Goal: Transaction & Acquisition: Subscribe to service/newsletter

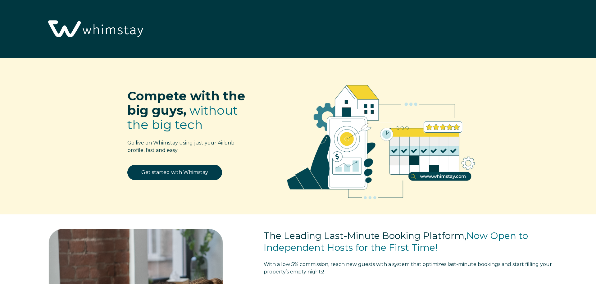
select select "US"
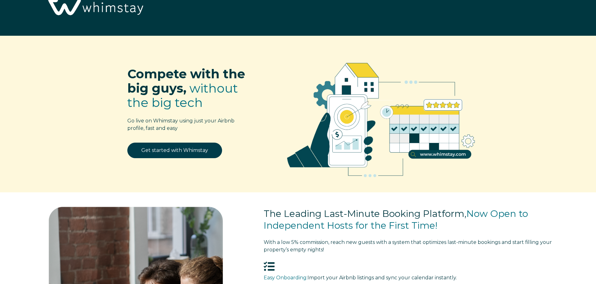
scroll to position [158, 0]
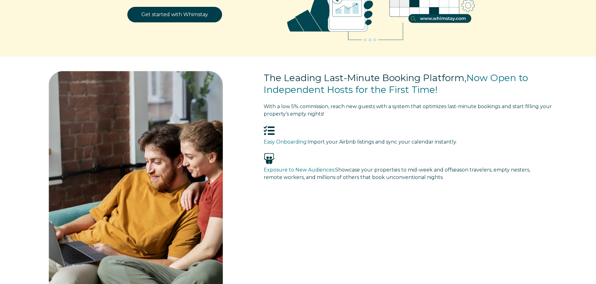
click at [410, 180] on h3 "Exposure to New Audiences: Showcase your properties to mid-week and offseason t…" at bounding box center [405, 173] width 283 height 15
drag, startPoint x: 348, startPoint y: 107, endPoint x: 440, endPoint y: 107, distance: 92.6
click at [440, 107] on span "With a low 5% commission, reach new guests with a system that optimizes last-mi…" at bounding box center [389, 106] width 251 height 6
click at [424, 120] on div "The Leading Last-Minute Booking Platform, Now Open to Independent Hosts for the…" at bounding box center [411, 95] width 295 height 59
drag, startPoint x: 359, startPoint y: 108, endPoint x: 488, endPoint y: 110, distance: 129.5
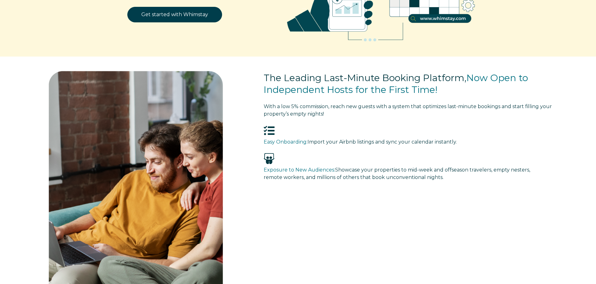
click at [494, 108] on span "With a low 5% commission, reach new guests with a system that optimizes last-mi…" at bounding box center [389, 106] width 251 height 6
click at [457, 128] on div at bounding box center [411, 131] width 295 height 13
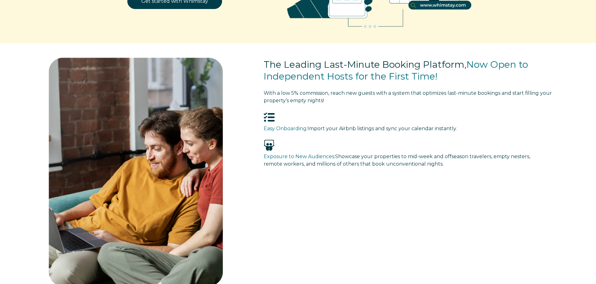
scroll to position [171, 0]
drag, startPoint x: 341, startPoint y: 120, endPoint x: 366, endPoint y: 121, distance: 25.2
click at [366, 121] on div at bounding box center [411, 117] width 295 height 13
drag, startPoint x: 350, startPoint y: 125, endPoint x: 414, endPoint y: 125, distance: 64.6
click at [414, 125] on span "Import your Airbnb listings and sync your calendar instantly." at bounding box center [381, 128] width 149 height 6
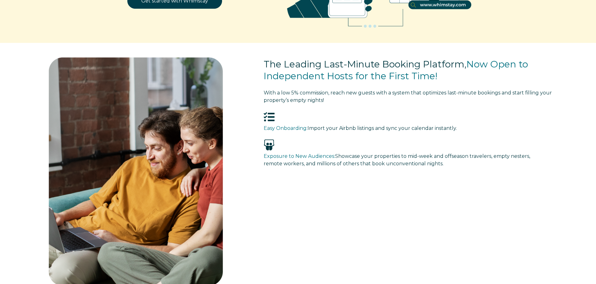
click at [419, 127] on span "Import your Airbnb listings and sync your calendar instantly." at bounding box center [381, 128] width 149 height 6
click at [287, 128] on span "Easy Onboarding:" at bounding box center [286, 128] width 44 height 6
click at [307, 160] on span "Showcase your properties to mid-week and offseason travelers, empty nesters, re…" at bounding box center [397, 159] width 266 height 13
click at [309, 156] on span "Exposure to New Audiences:" at bounding box center [299, 156] width 71 height 6
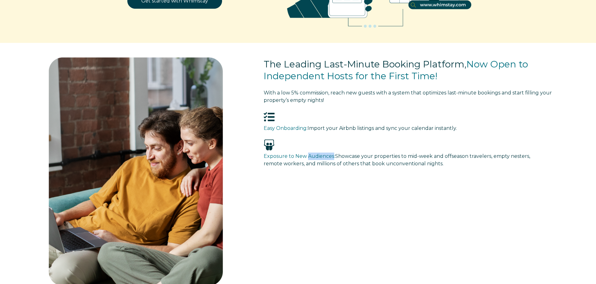
click at [309, 156] on span "Exposure to New Audiences:" at bounding box center [299, 156] width 71 height 6
click at [343, 158] on span "Showcase your properties to mid-week and offseason travelers, empty nesters, re…" at bounding box center [397, 159] width 266 height 13
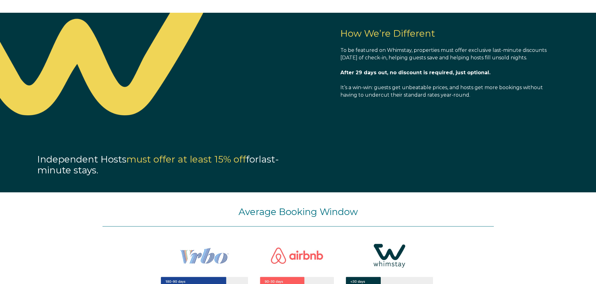
scroll to position [566, 0]
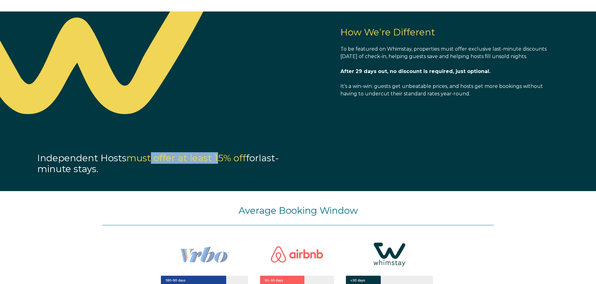
drag, startPoint x: 154, startPoint y: 157, endPoint x: 234, endPoint y: 157, distance: 80.1
click at [232, 157] on span "must offer at least 15% off" at bounding box center [186, 157] width 120 height 11
click at [312, 156] on div "Independent Hosts must offer at least 15% off for last-minute stays." at bounding box center [160, 158] width 320 height 31
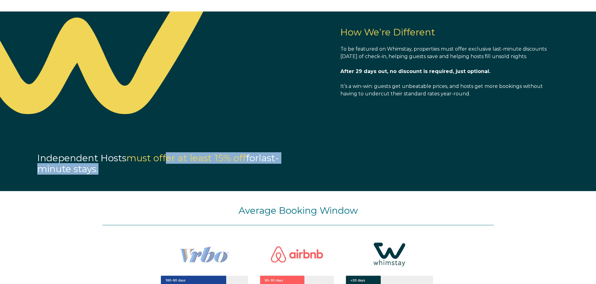
drag, startPoint x: 168, startPoint y: 158, endPoint x: 234, endPoint y: 169, distance: 67.0
click at [234, 169] on p "Independent Hosts must offer at least 15% off for last-minute stays." at bounding box center [161, 163] width 248 height 21
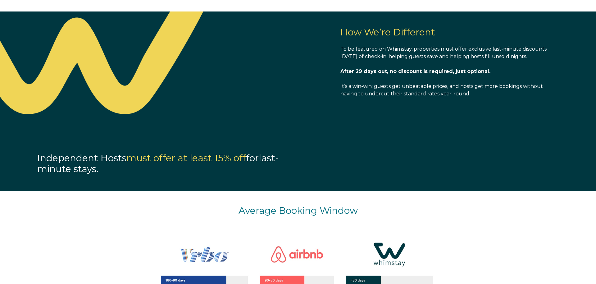
click at [312, 157] on div "Independent Hosts must offer at least 15% off for last-minute stays." at bounding box center [160, 158] width 320 height 31
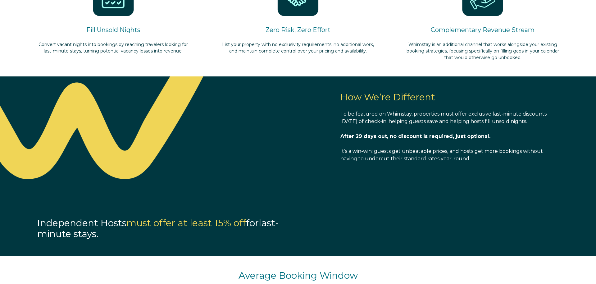
scroll to position [500, 0]
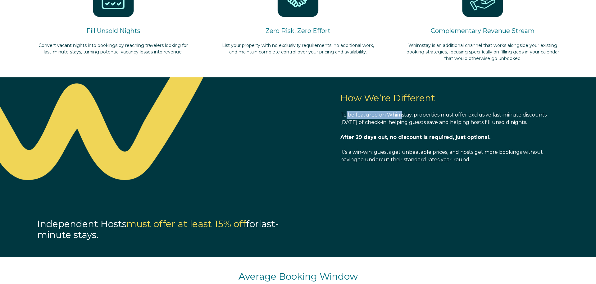
drag, startPoint x: 346, startPoint y: 116, endPoint x: 399, endPoint y: 116, distance: 53.7
click at [399, 116] on span "To be featured on Whimstay, properties must offer exclusive last-minute discoun…" at bounding box center [443, 118] width 206 height 13
click at [384, 135] on span "After 29 days out, no discount is required, just optional." at bounding box center [415, 137] width 150 height 6
drag, startPoint x: 379, startPoint y: 115, endPoint x: 446, endPoint y: 115, distance: 66.8
click at [446, 115] on span "To be featured on Whimstay, properties must offer exclusive last-minute discoun…" at bounding box center [443, 118] width 206 height 13
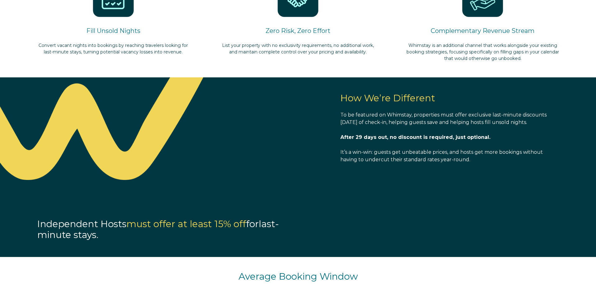
click at [452, 115] on span "To be featured on Whimstay, properties must offer exclusive last-minute discoun…" at bounding box center [443, 118] width 206 height 13
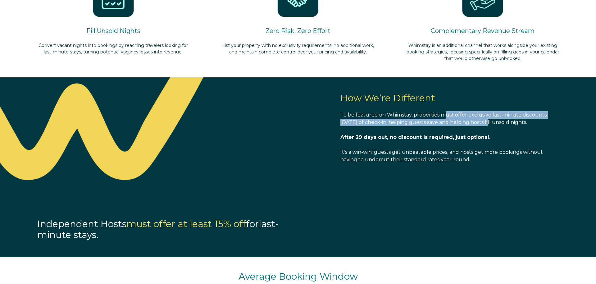
drag, startPoint x: 443, startPoint y: 115, endPoint x: 489, endPoint y: 121, distance: 45.9
click at [489, 121] on span "To be featured on Whimstay, properties must offer exclusive last-minute discoun…" at bounding box center [443, 118] width 206 height 13
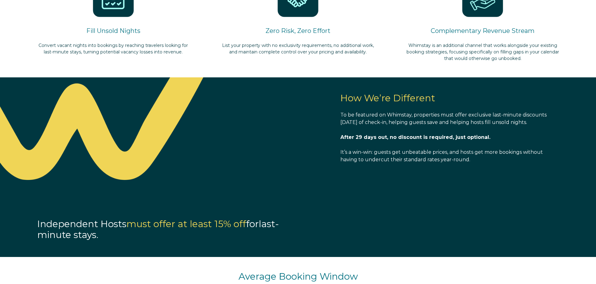
click at [457, 126] on span "How We’re Different To be featured on Whimstay, properties must offer exclusive…" at bounding box center [446, 128] width 212 height 71
drag, startPoint x: 447, startPoint y: 120, endPoint x: 542, endPoint y: 120, distance: 95.0
click at [542, 120] on span "To be featured on Whimstay, properties must offer exclusive last-minute discoun…" at bounding box center [443, 118] width 206 height 13
click at [384, 138] on span "After 29 days out, no discount is required, just optional." at bounding box center [415, 137] width 150 height 6
drag, startPoint x: 349, startPoint y: 135, endPoint x: 445, endPoint y: 135, distance: 96.3
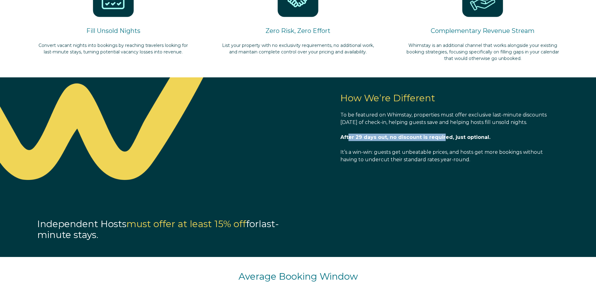
click at [445, 135] on span "After 29 days out, no discount is required, just optional." at bounding box center [415, 137] width 150 height 6
click at [425, 141] on span "How We’re Different To be featured on Whimstay, properties must offer exclusive…" at bounding box center [446, 128] width 212 height 71
click at [366, 135] on span "After 29 days out, no discount is required, just optional." at bounding box center [415, 137] width 150 height 6
drag, startPoint x: 389, startPoint y: 136, endPoint x: 488, endPoint y: 137, distance: 98.5
click at [488, 137] on p "After 29 days out, no discount is required, just optional." at bounding box center [446, 137] width 212 height 7
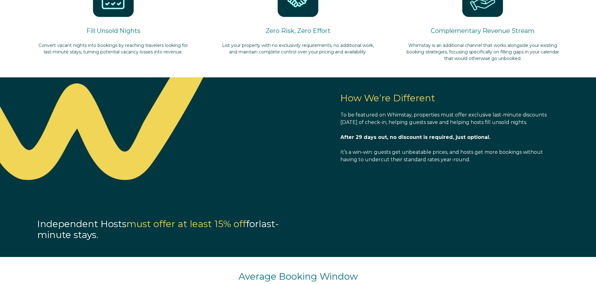
click at [446, 143] on span "How We’re Different To be featured on Whimstay, properties must offer exclusive…" at bounding box center [446, 128] width 212 height 71
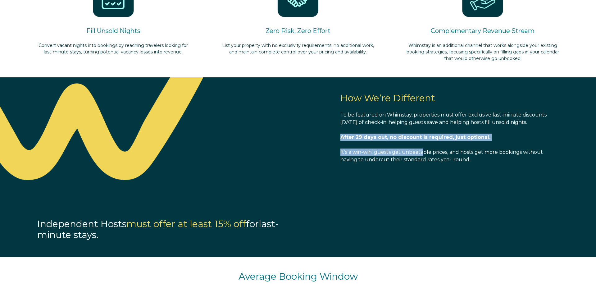
drag, startPoint x: 341, startPoint y: 148, endPoint x: 425, endPoint y: 149, distance: 84.2
click at [425, 149] on span "How We’re Different To be featured on Whimstay, properties must offer exclusive…" at bounding box center [446, 128] width 212 height 71
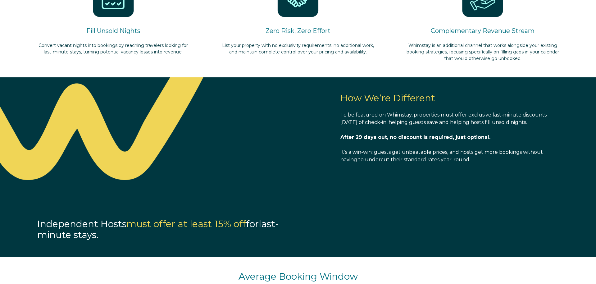
click at [406, 154] on span "It’s a win-win: guests get unbeatable prices, and hosts get more bookings witho…" at bounding box center [441, 155] width 202 height 13
drag, startPoint x: 387, startPoint y: 153, endPoint x: 485, endPoint y: 153, distance: 98.5
click at [485, 153] on span "It’s a win-win: guests get unbeatable prices, and hosts get more bookings witho…" at bounding box center [441, 155] width 202 height 13
drag, startPoint x: 478, startPoint y: 158, endPoint x: 475, endPoint y: 161, distance: 4.2
click at [478, 158] on p "It’s a win-win: guests get unbeatable prices, and hosts get more bookings witho…" at bounding box center [446, 155] width 212 height 15
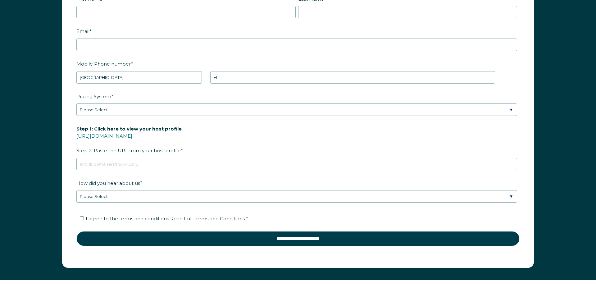
scroll to position [936, 0]
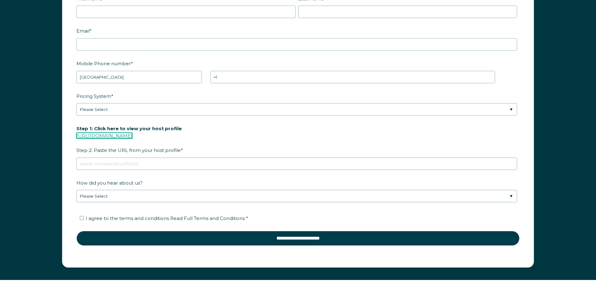
click at [132, 136] on link "[URL][DOMAIN_NAME]" at bounding box center [104, 136] width 56 height 6
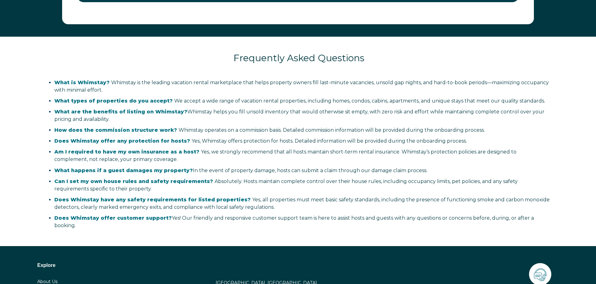
scroll to position [1179, 0]
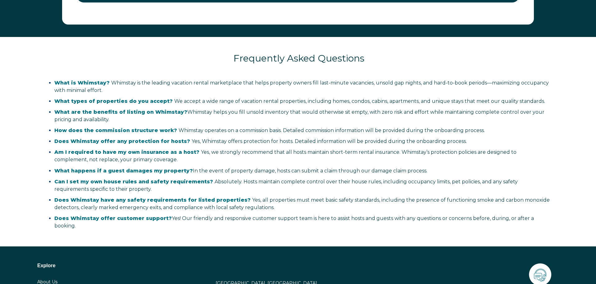
click at [312, 96] on ul "What is Whimstay? Whimstay is the leading vacation rental marketplace that help…" at bounding box center [298, 154] width 511 height 151
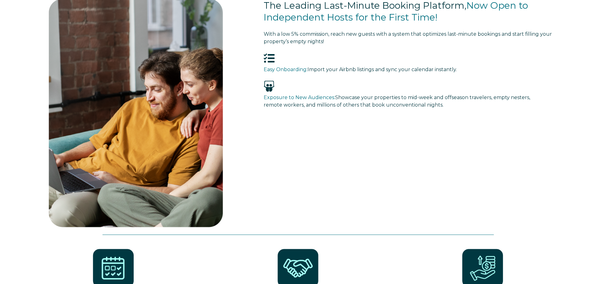
scroll to position [0, 0]
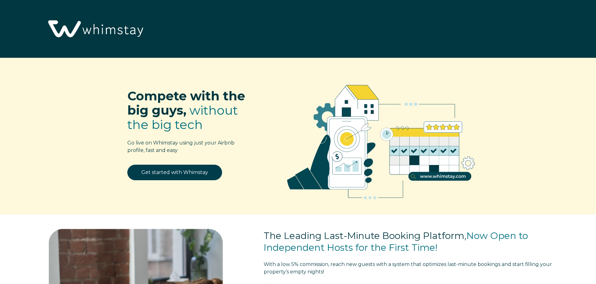
click at [107, 34] on img at bounding box center [94, 29] width 103 height 52
click at [161, 170] on link "Get started with Whimstay" at bounding box center [174, 173] width 95 height 16
select select "US"
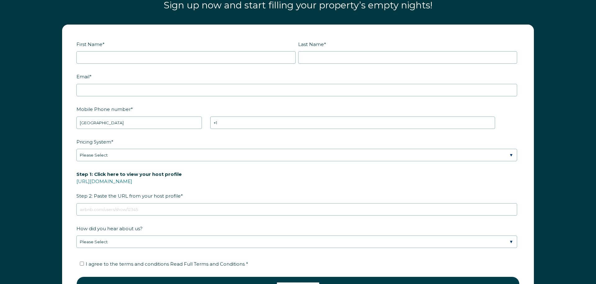
scroll to position [489, 0]
